Goal: Navigation & Orientation: Find specific page/section

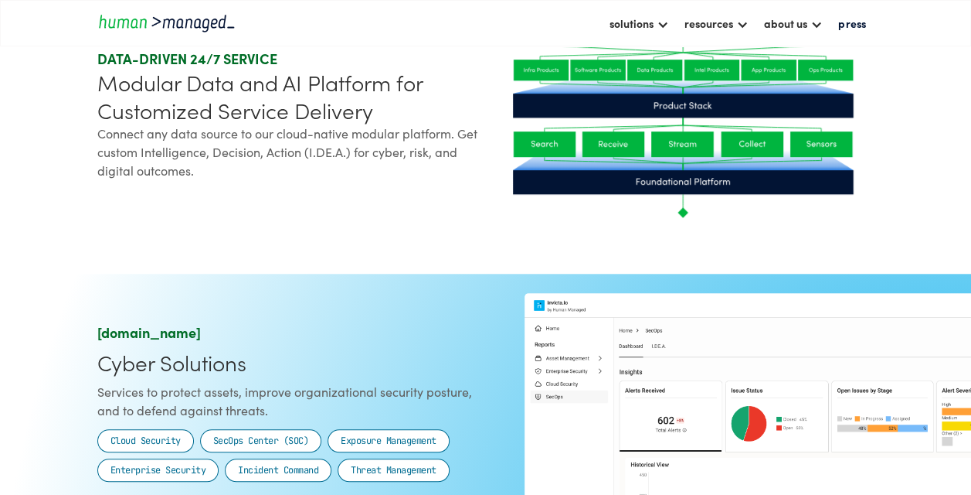
scroll to position [458, 0]
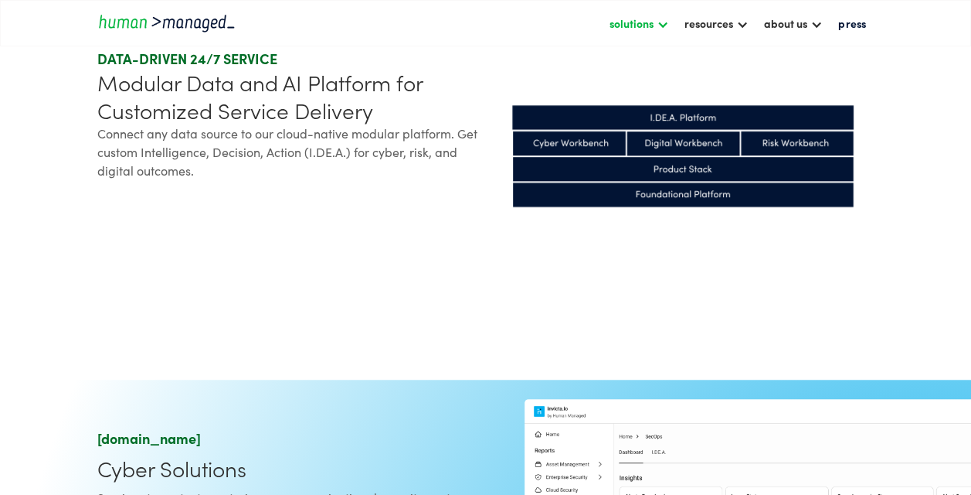
click at [658, 19] on div "solutions" at bounding box center [639, 23] width 75 height 26
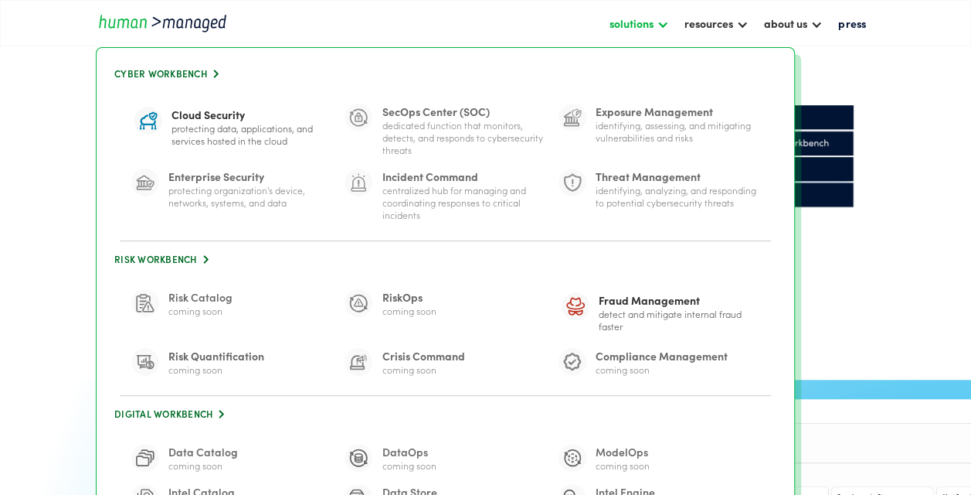
click at [658, 19] on div "solutions" at bounding box center [639, 23] width 75 height 26
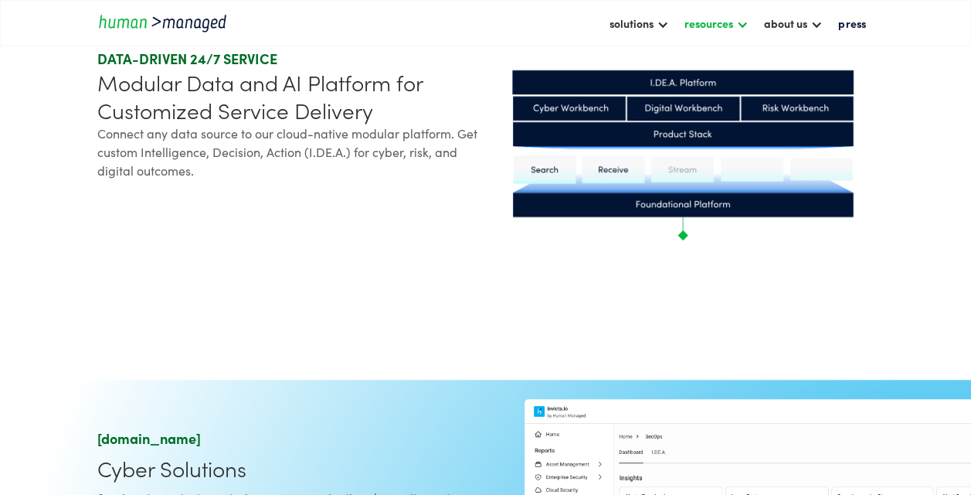
click at [743, 20] on div at bounding box center [743, 23] width 12 height 12
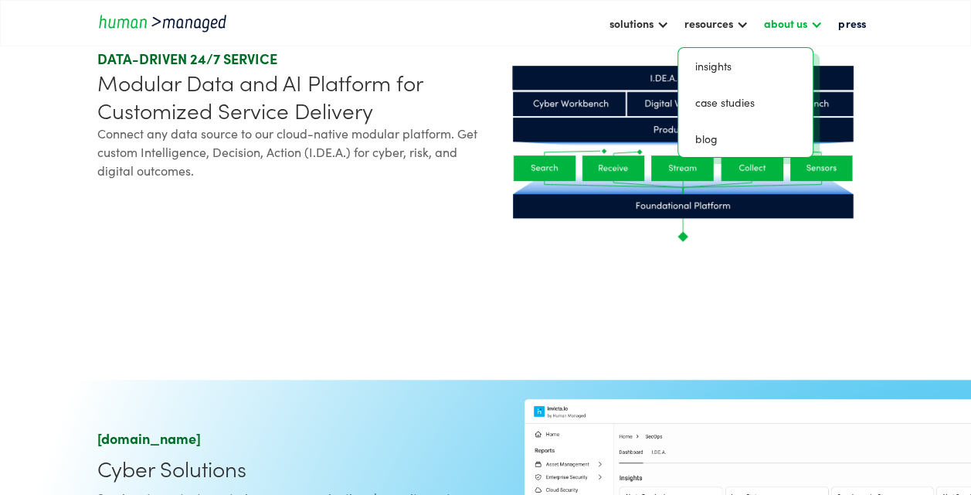
click at [818, 21] on div at bounding box center [817, 23] width 12 height 12
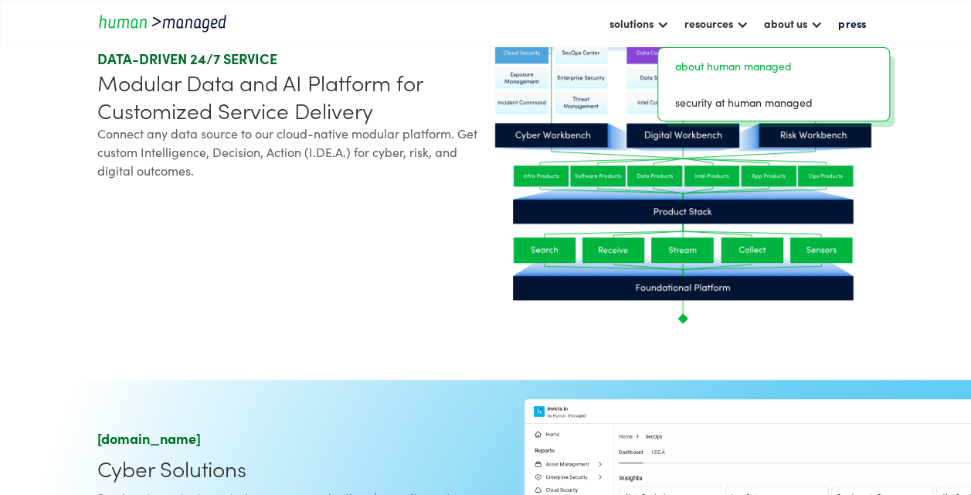
click at [740, 65] on link "about human managed" at bounding box center [774, 66] width 219 height 24
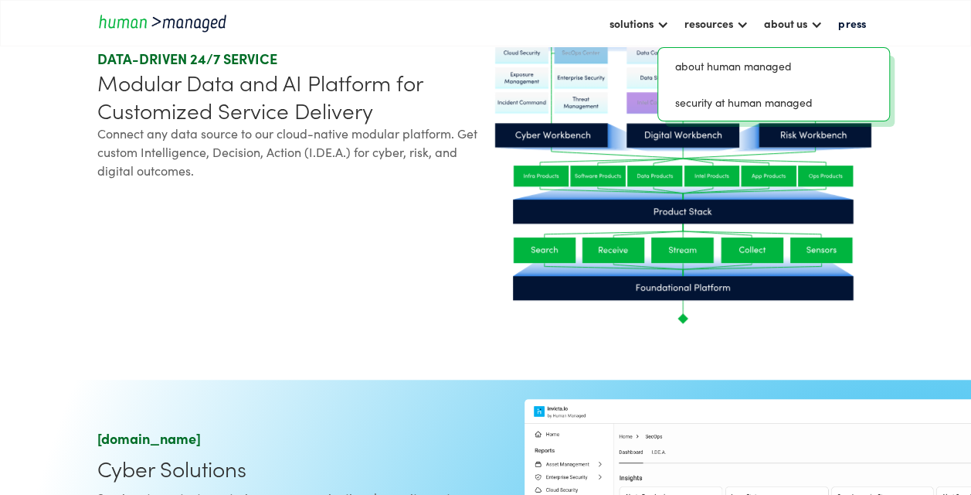
scroll to position [368, 0]
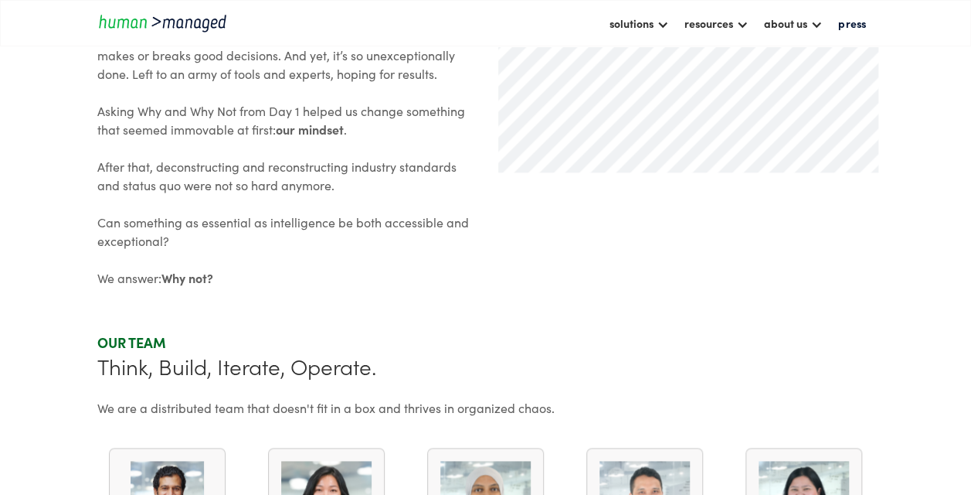
scroll to position [773, 0]
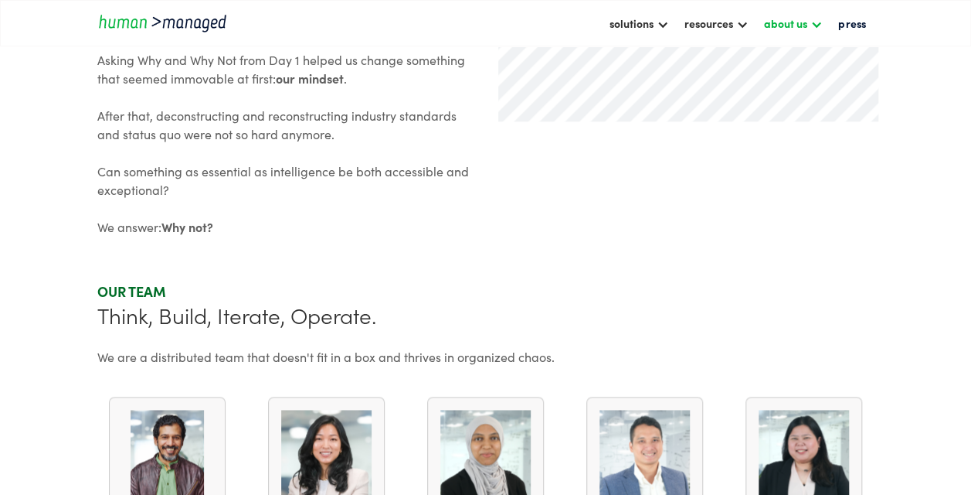
click at [816, 23] on div at bounding box center [817, 23] width 12 height 12
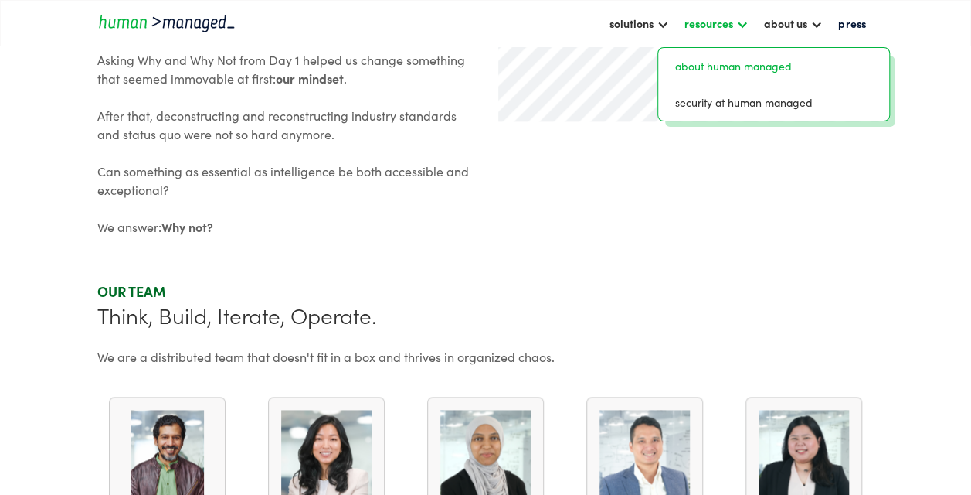
click at [739, 23] on div "resources" at bounding box center [717, 23] width 80 height 26
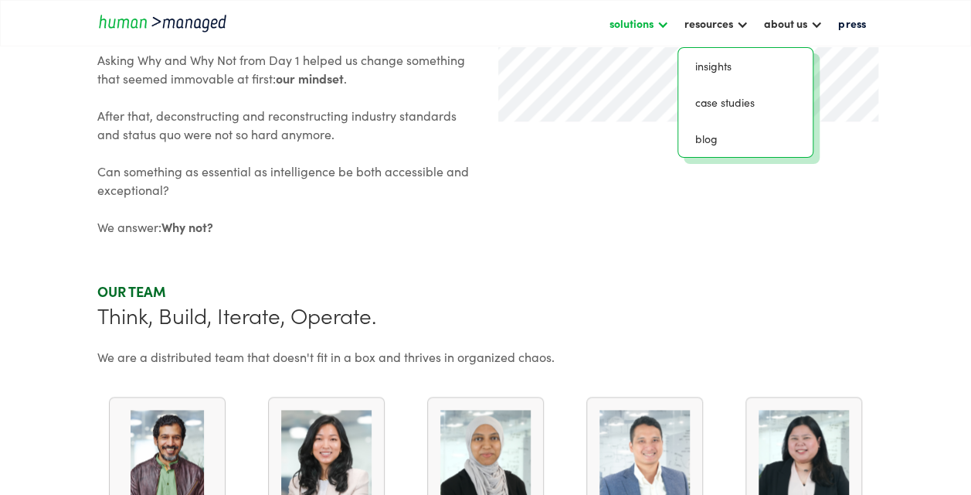
click at [669, 28] on div at bounding box center [663, 23] width 12 height 12
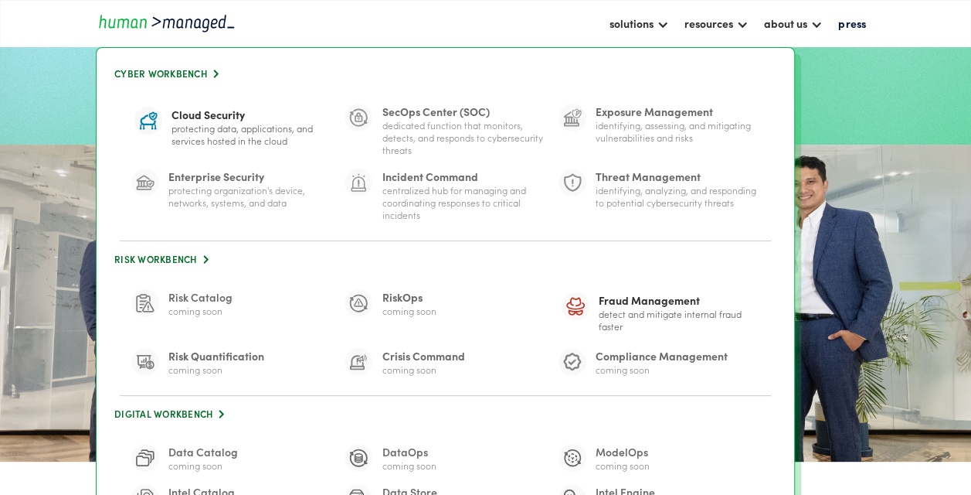
scroll to position [0, 0]
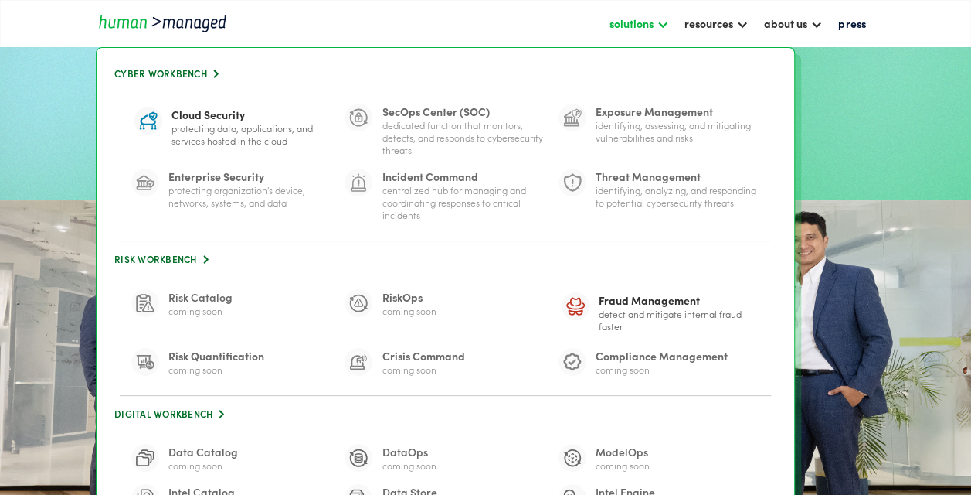
click at [664, 22] on div at bounding box center [663, 23] width 12 height 12
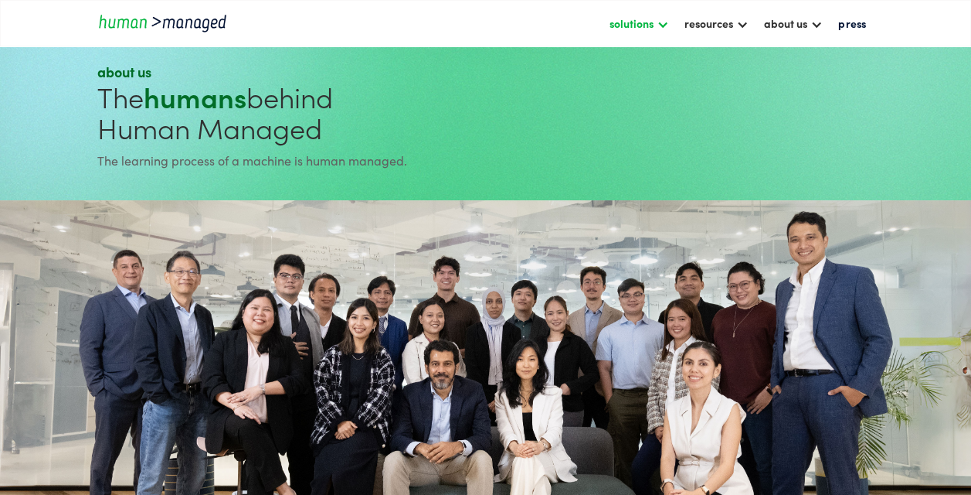
click at [664, 22] on div at bounding box center [663, 23] width 12 height 12
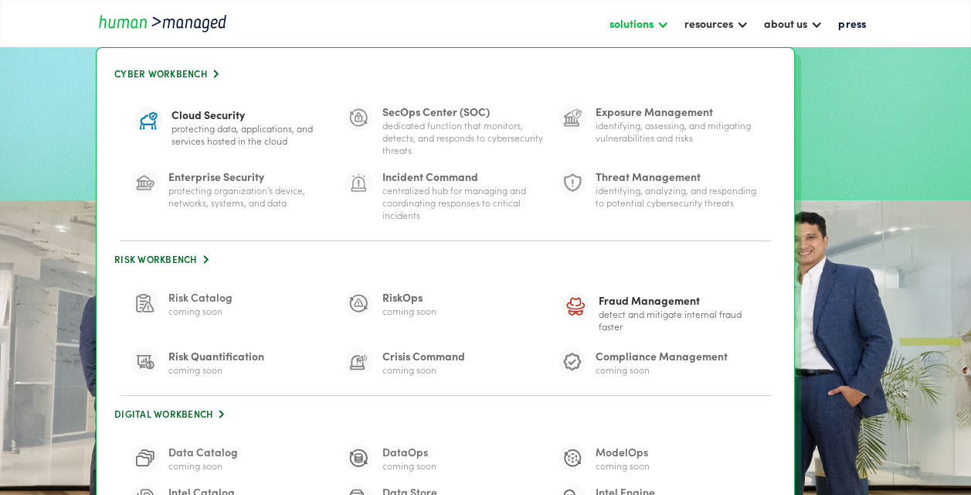
click at [664, 22] on div at bounding box center [663, 23] width 12 height 12
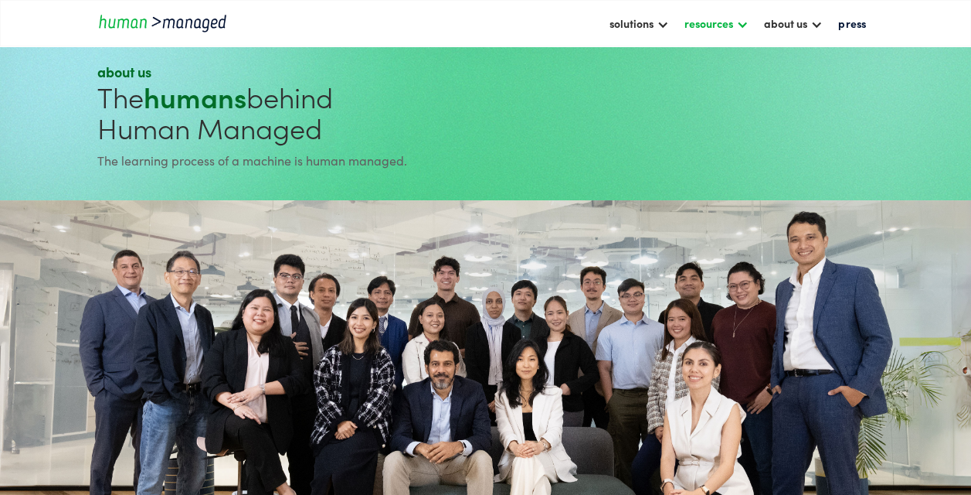
click at [739, 19] on div "resources" at bounding box center [717, 23] width 80 height 26
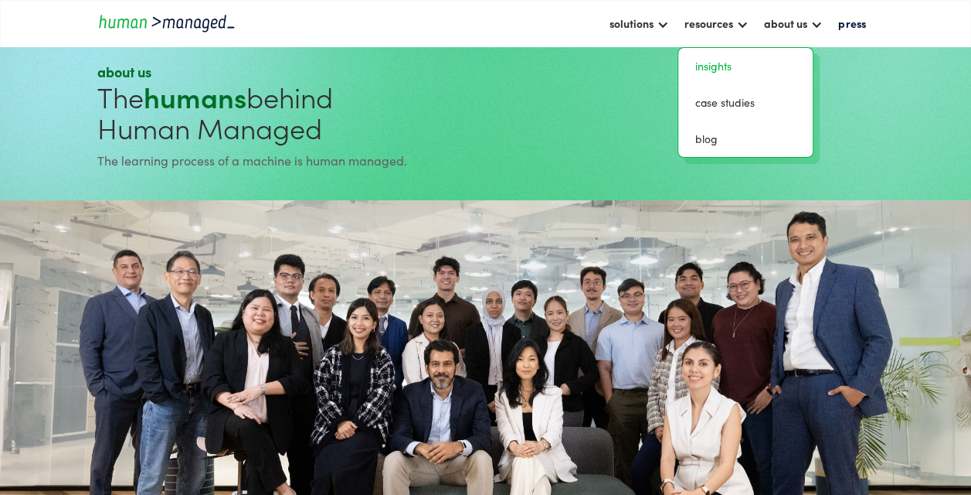
click at [720, 65] on link "insights" at bounding box center [746, 66] width 122 height 24
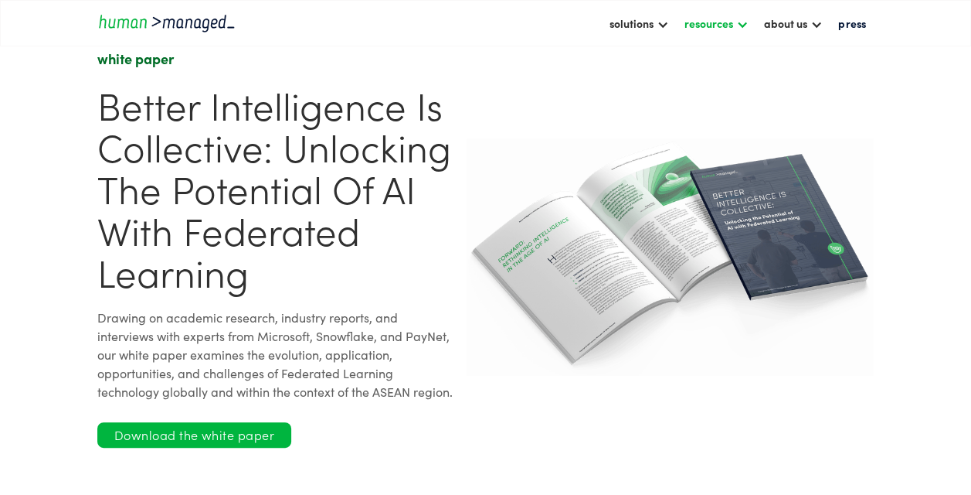
click at [733, 23] on div "resources" at bounding box center [709, 23] width 49 height 19
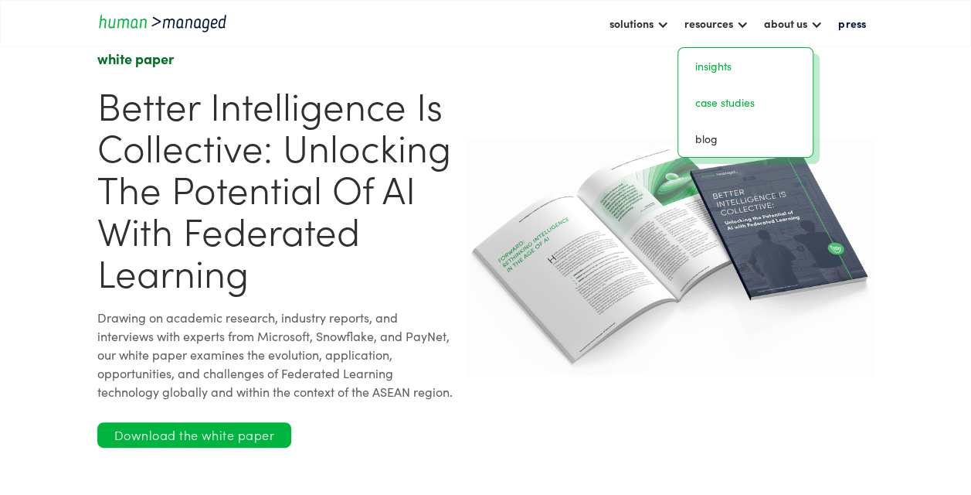
click at [723, 102] on link "case studies" at bounding box center [746, 102] width 122 height 24
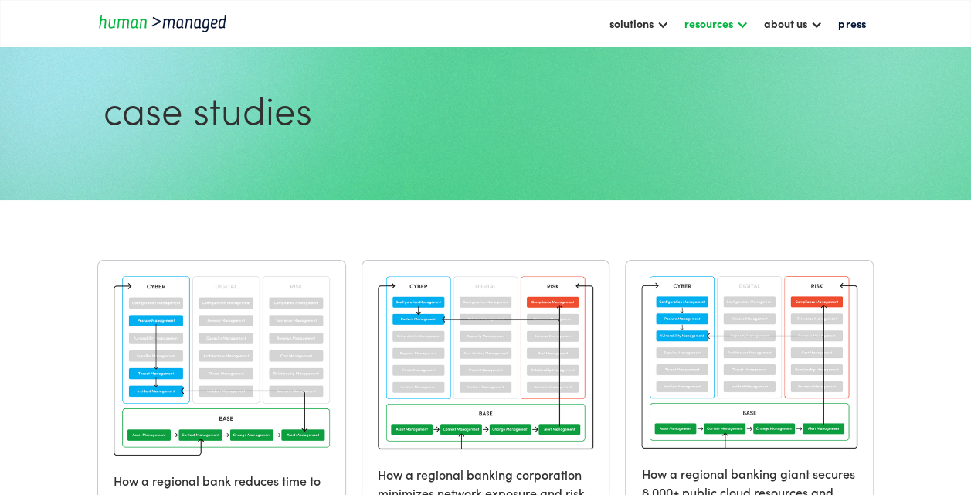
click at [740, 19] on div at bounding box center [743, 23] width 12 height 12
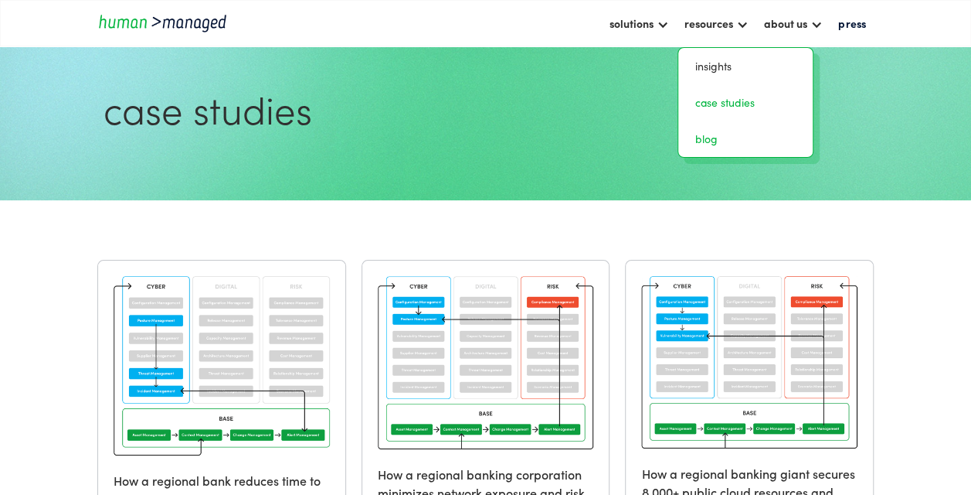
click at [705, 145] on link "blog" at bounding box center [746, 139] width 122 height 24
click at [861, 24] on link "press" at bounding box center [852, 23] width 43 height 26
